Goal: Task Accomplishment & Management: Manage account settings

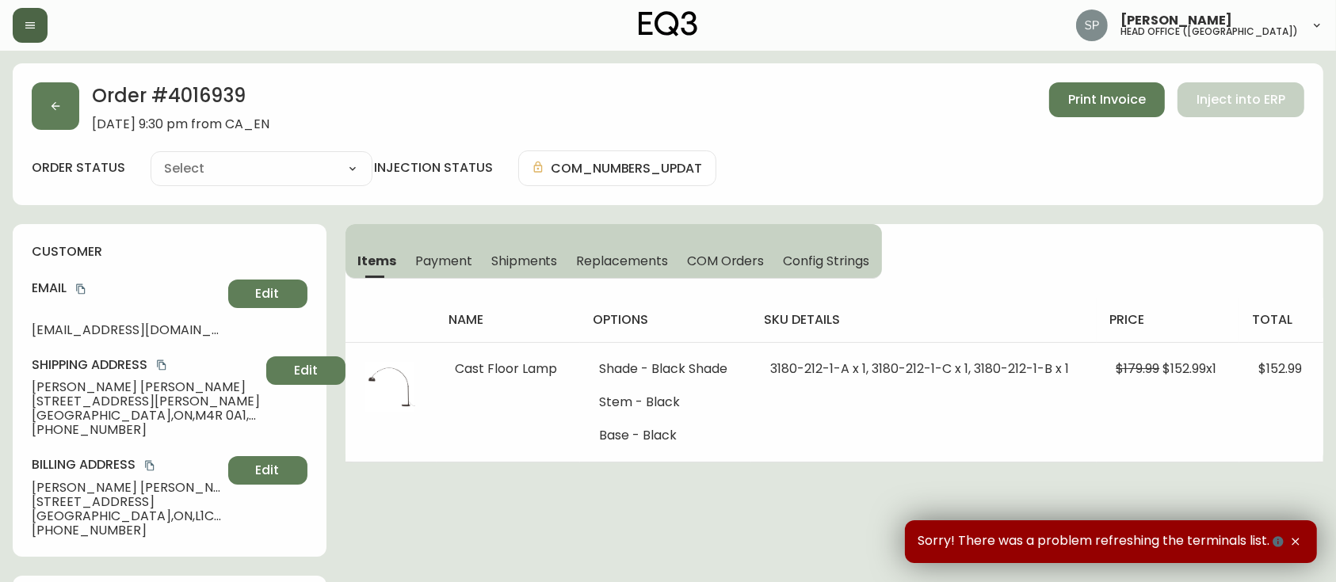
type input "Fully Shipped"
select select "FULLY_SHIPPED"
click at [33, 38] on button "button" at bounding box center [30, 25] width 35 height 35
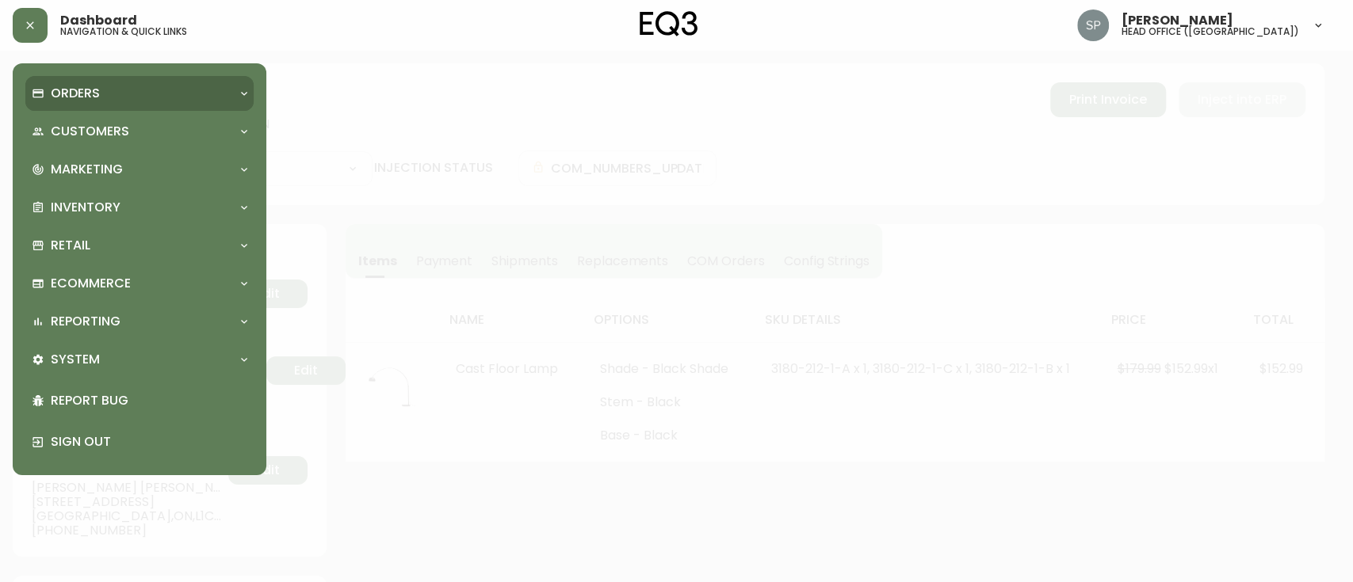
click at [70, 105] on div "Orders" at bounding box center [139, 93] width 228 height 35
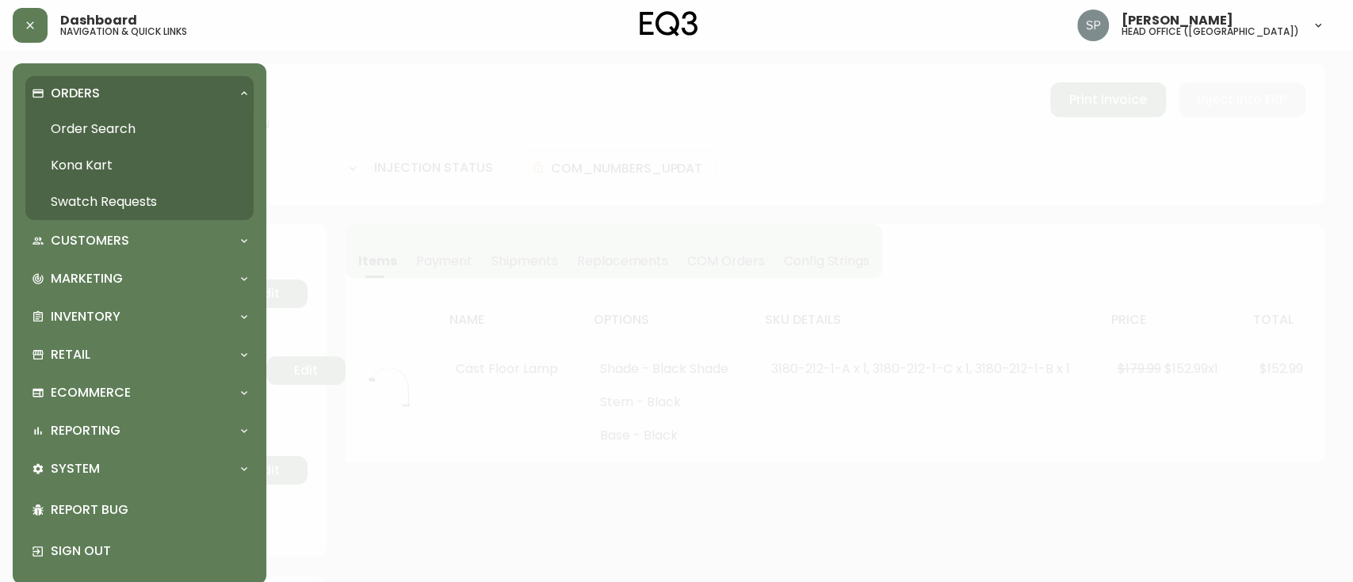
click at [84, 130] on link "Order Search" at bounding box center [139, 129] width 228 height 36
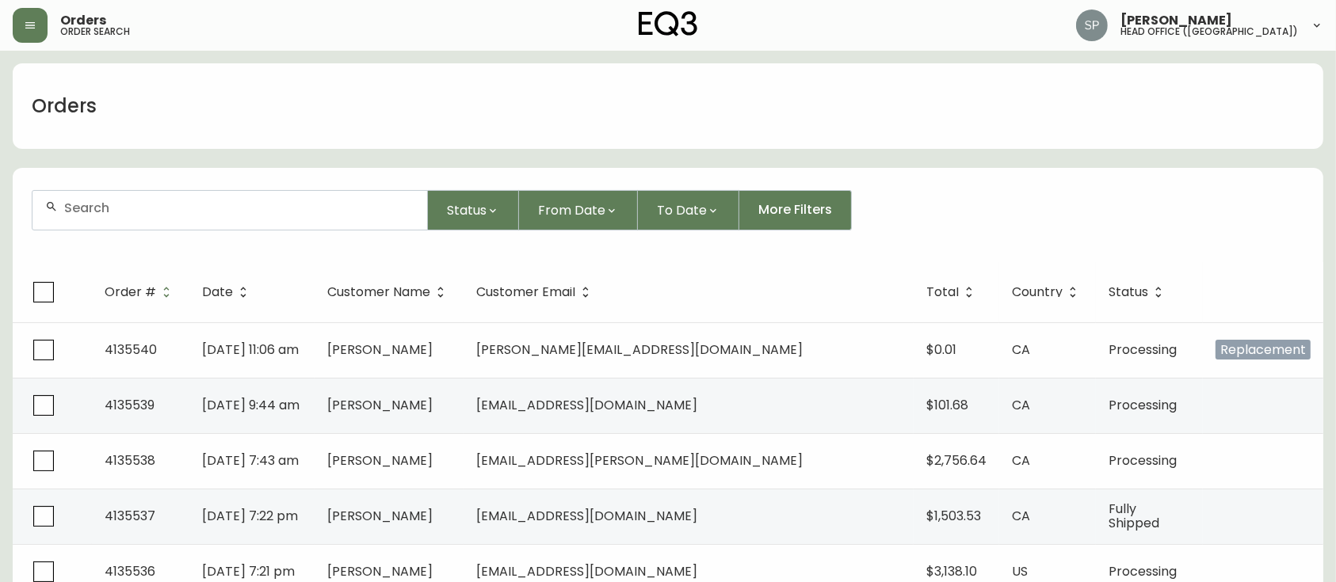
click at [150, 201] on input "text" at bounding box center [239, 208] width 350 height 15
type input "4135458"
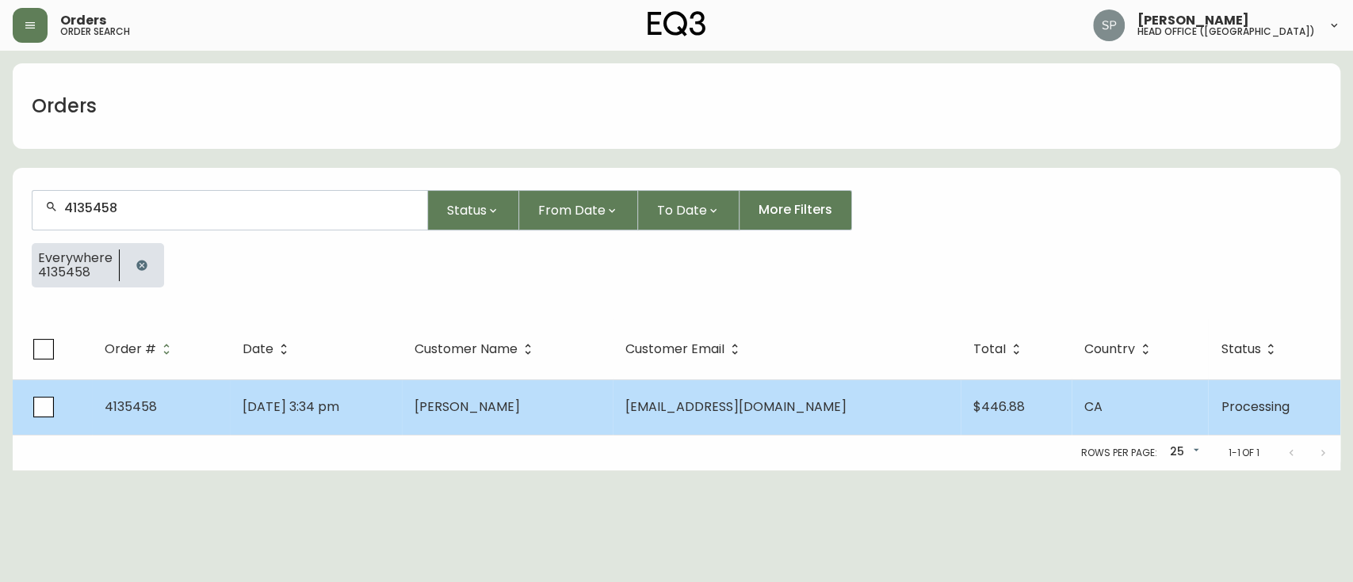
click at [477, 406] on span "[PERSON_NAME]" at bounding box center [466, 407] width 105 height 18
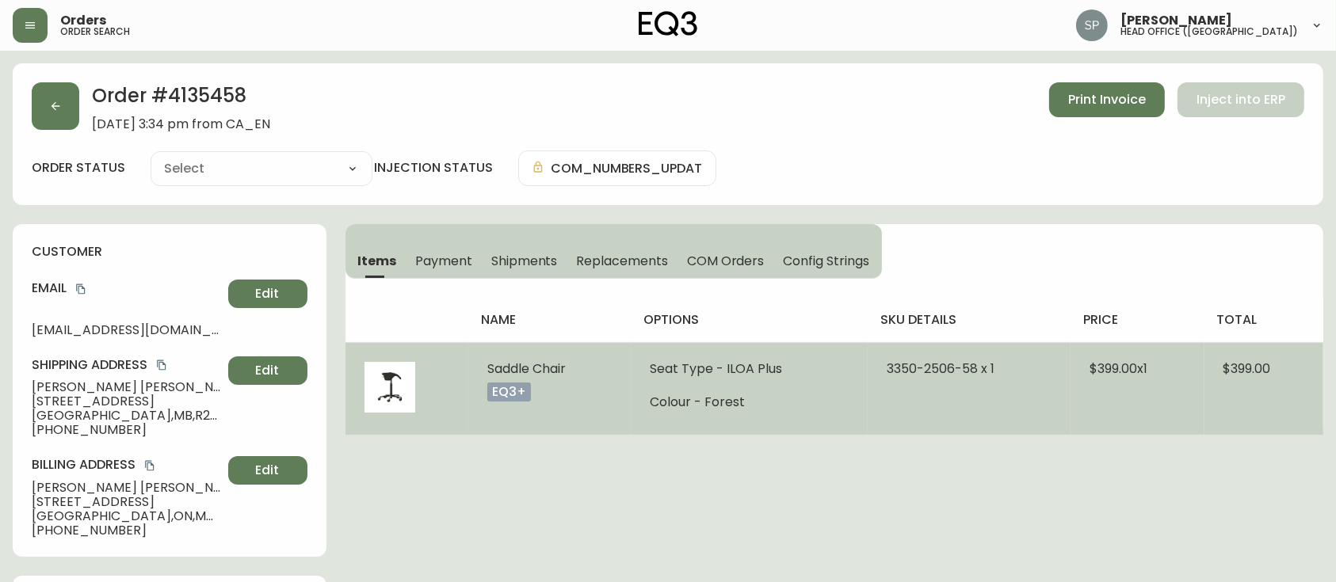
type input "Processing"
select select "PROCESSING"
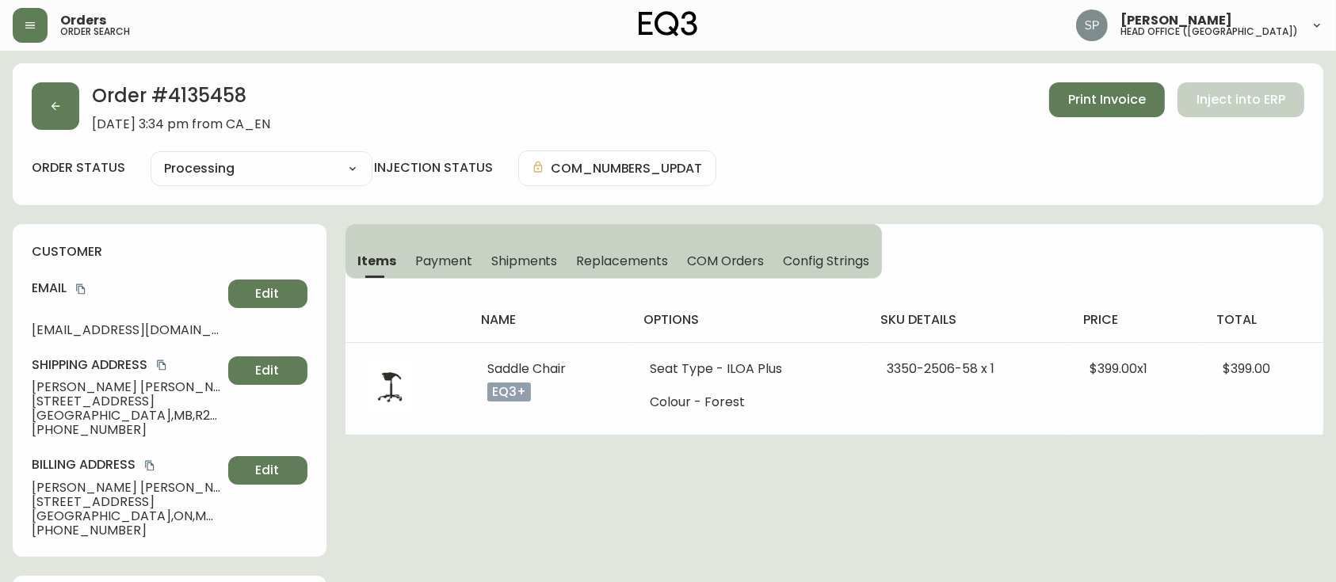
click at [510, 246] on button "Shipments" at bounding box center [525, 260] width 86 height 35
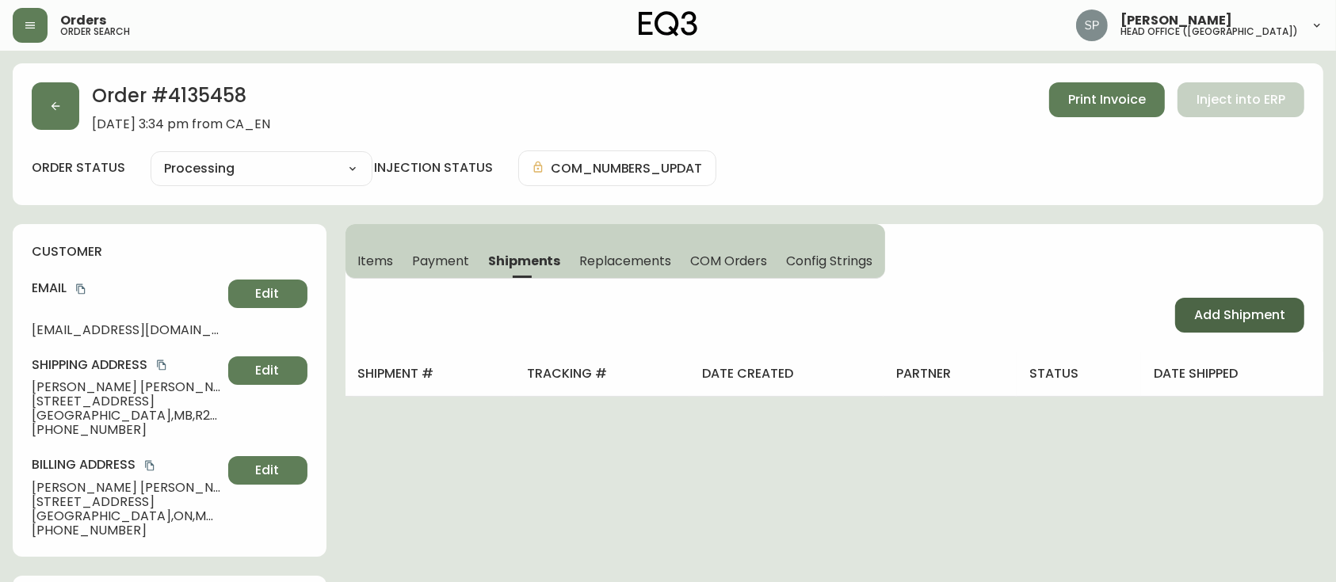
click at [1218, 302] on button "Add Shipment" at bounding box center [1239, 315] width 129 height 35
select select "PENDING"
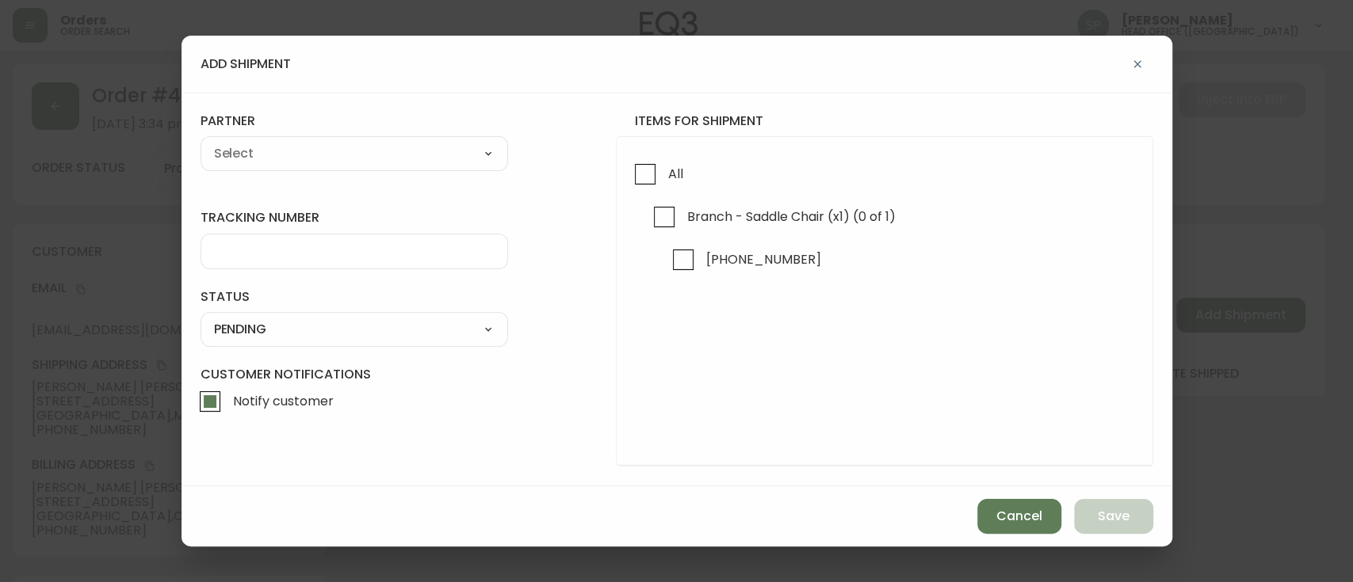
click at [313, 177] on form "tracking number status PENDING SHIPPED PENDING CANCELLED partner A Move to Reme…" at bounding box center [677, 290] width 953 height 354
click at [300, 151] on select "A Move to Remember LLC ABF Freight Alero [PERSON_NAME] Canada Post Canpar Expre…" at bounding box center [354, 154] width 307 height 24
select select "cmf6u4ctn7y5w0146no385xp5"
click at [201, 142] on select "A Move to Remember LLC ABF Freight Alero [PERSON_NAME] Canada Post Canpar Expre…" at bounding box center [354, 154] width 307 height 24
type input "Canpar Express"
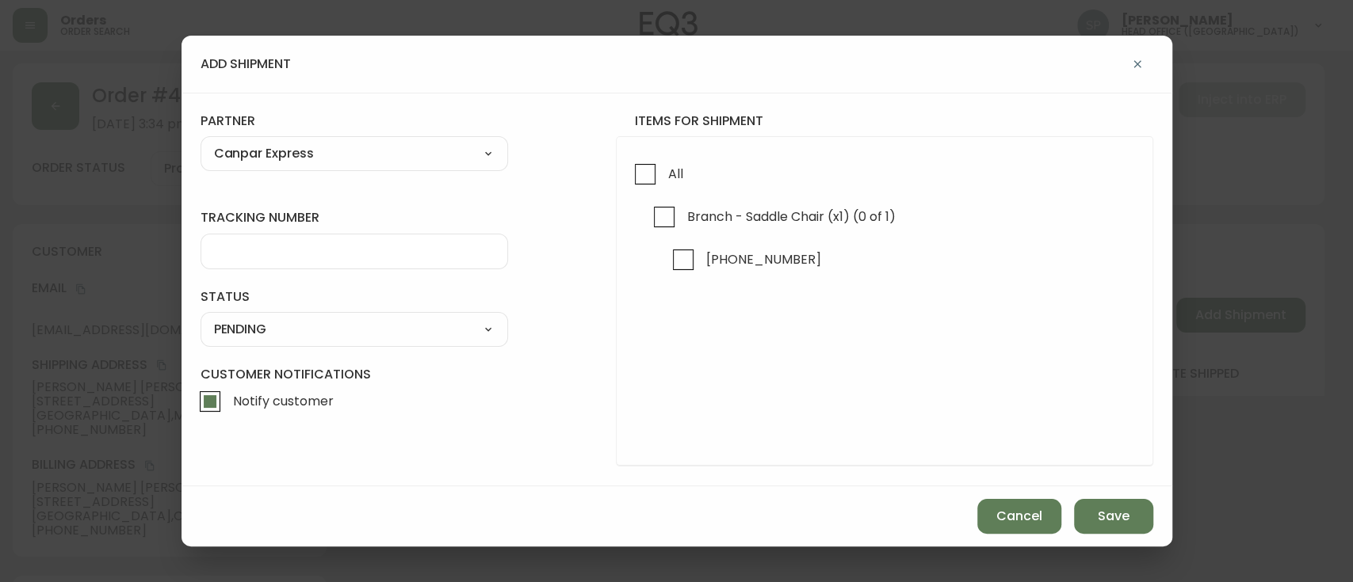
click at [296, 238] on div at bounding box center [354, 252] width 307 height 36
paste input "D420011210000007366001"
type input "D420011210000007366001"
click at [243, 338] on select "SHIPPED PENDING CANCELLED" at bounding box center [354, 330] width 307 height 24
click at [201, 318] on select "SHIPPED PENDING CANCELLED" at bounding box center [354, 330] width 307 height 24
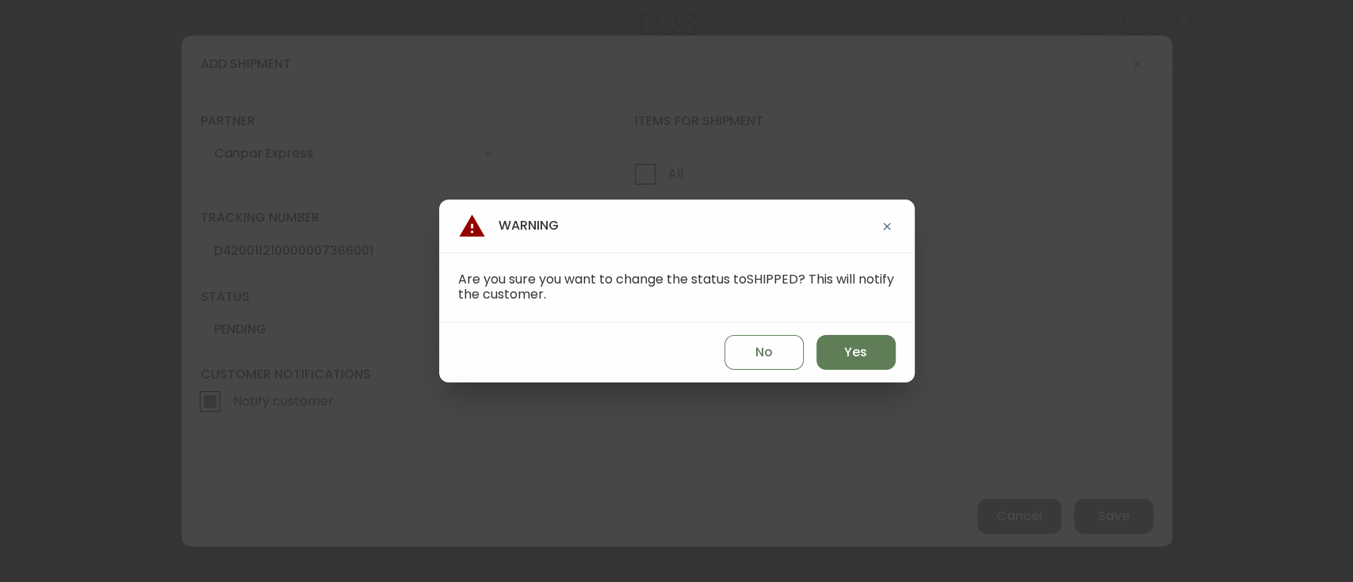
select select "PENDING"
click at [857, 352] on span "Yes" at bounding box center [855, 352] width 23 height 17
type input "SHIPPED"
select select "SHIPPED"
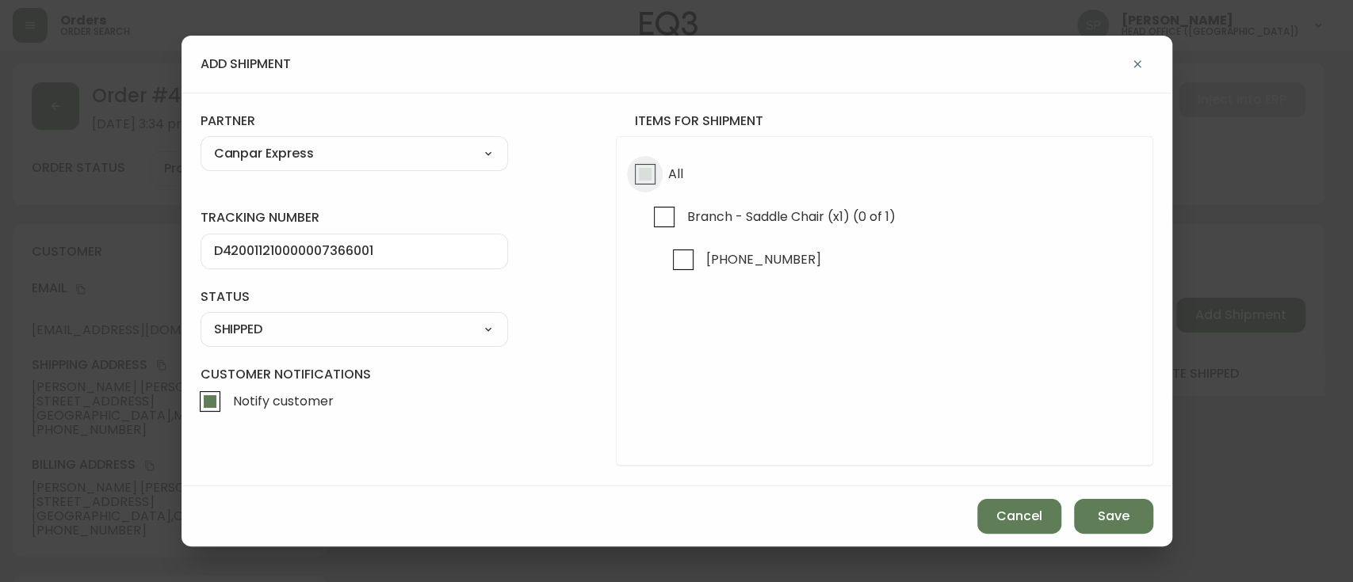
click at [652, 175] on input "All" at bounding box center [645, 174] width 36 height 36
checkbox input "true"
click at [1129, 517] on span "Save" at bounding box center [1114, 516] width 32 height 17
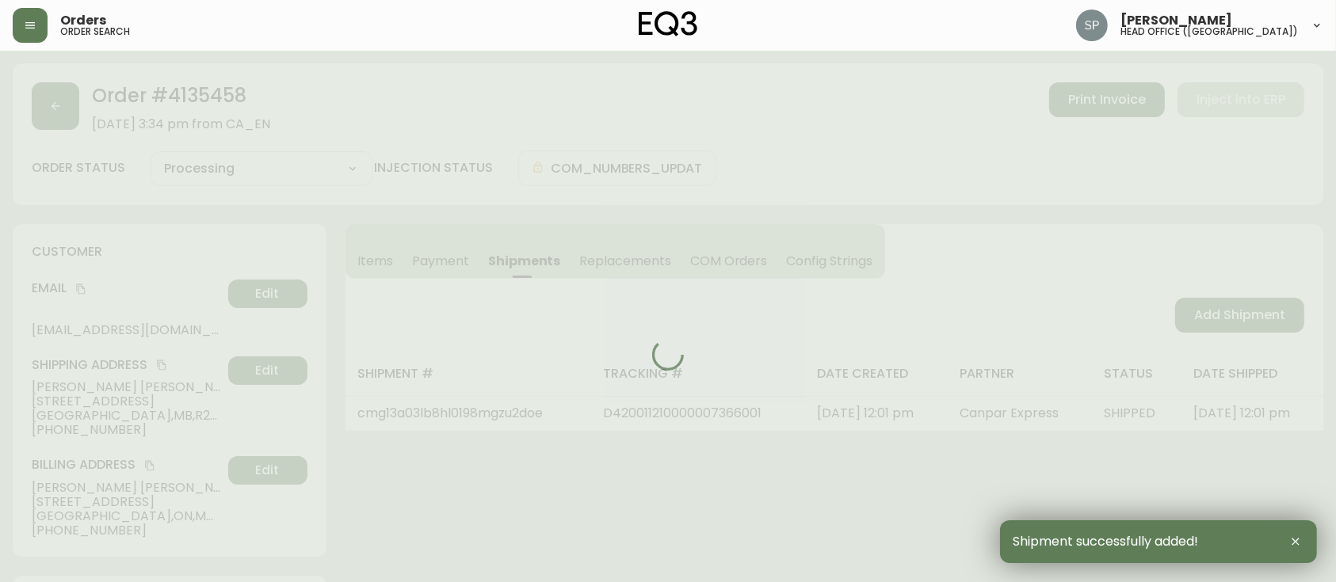
type input "Fully Shipped"
select select "FULLY_SHIPPED"
